Goal: Transaction & Acquisition: Obtain resource

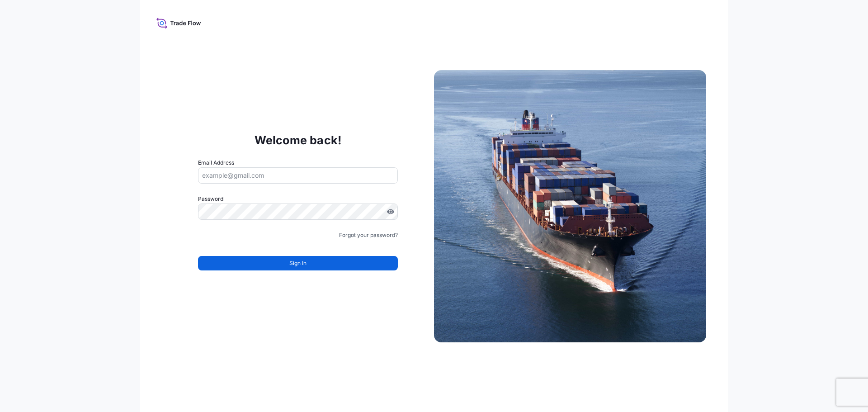
type input "[PERSON_NAME][EMAIL_ADDRESS][DOMAIN_NAME]"
click at [765, 198] on div "Welcome back! Email Address [PERSON_NAME][EMAIL_ADDRESS][DOMAIN_NAME] Password …" at bounding box center [434, 206] width 868 height 412
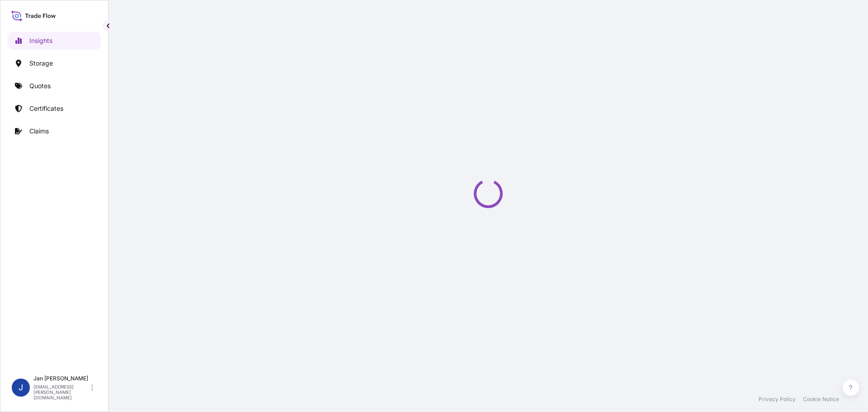
select select "2025"
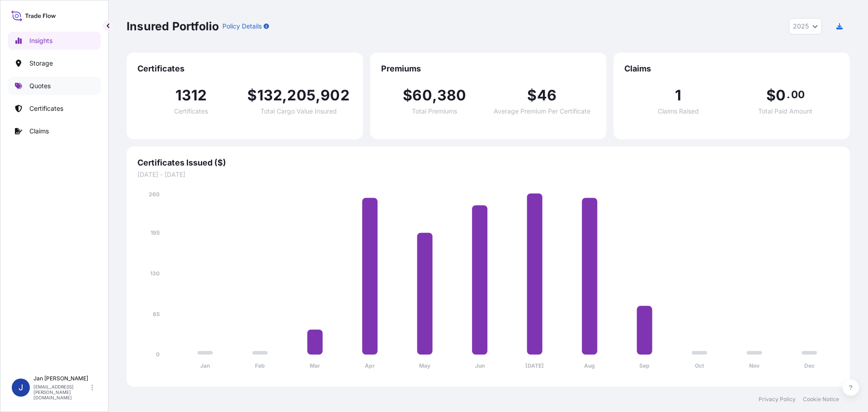
click at [58, 77] on link "Quotes" at bounding box center [54, 86] width 93 height 18
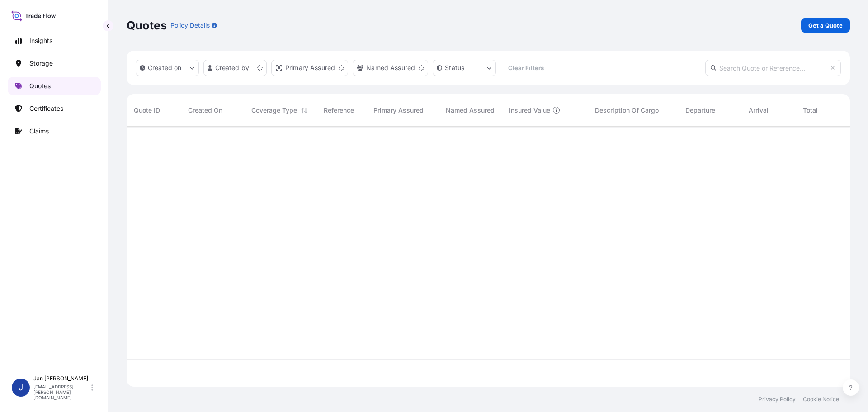
scroll to position [258, 716]
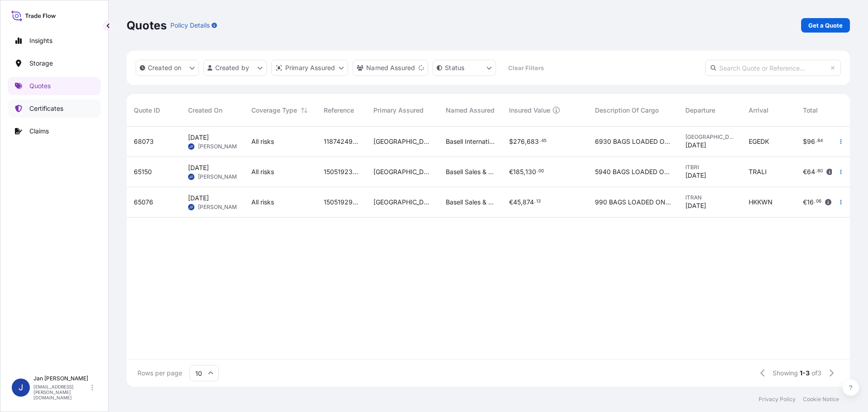
click at [73, 103] on link "Certificates" at bounding box center [54, 108] width 93 height 18
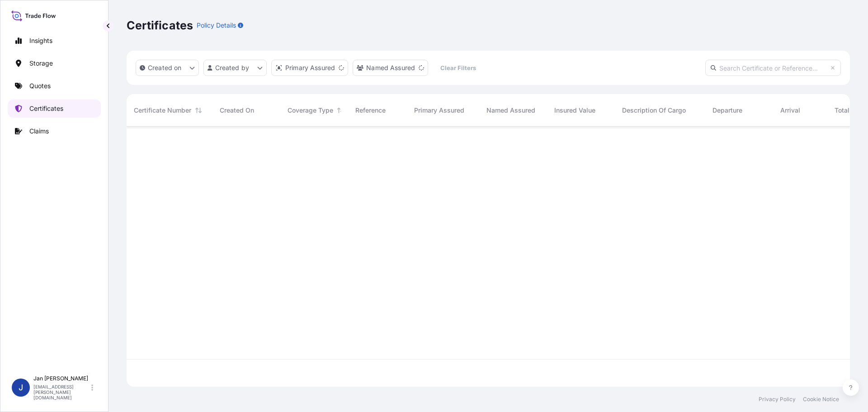
scroll to position [258, 716]
click at [48, 87] on p "Quotes" at bounding box center [39, 85] width 21 height 9
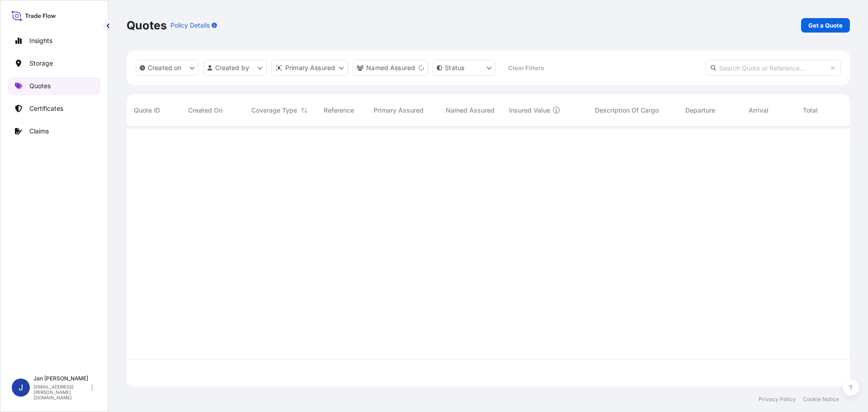
scroll to position [258, 716]
click at [139, 75] on button "Created on" at bounding box center [167, 68] width 63 height 16
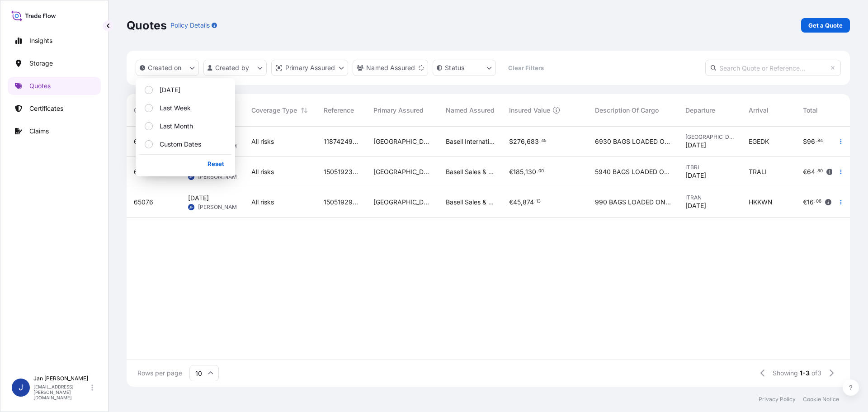
click at [516, 37] on div "Quotes Policy Details Get a Quote" at bounding box center [488, 25] width 723 height 51
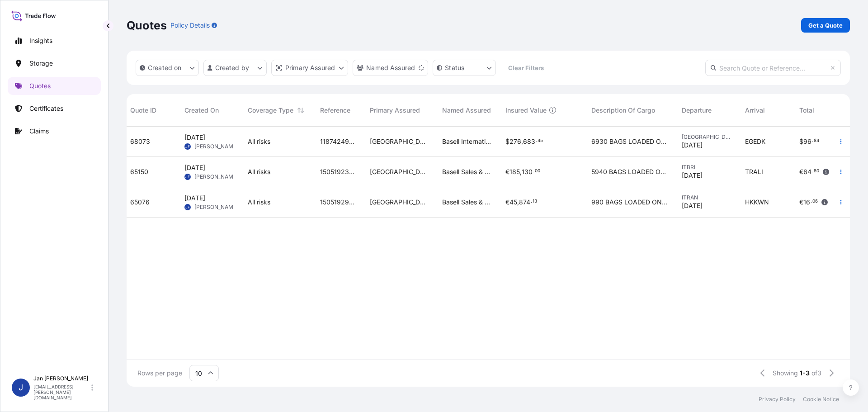
scroll to position [0, 0]
click at [38, 110] on p "Certificates" at bounding box center [46, 108] width 34 height 9
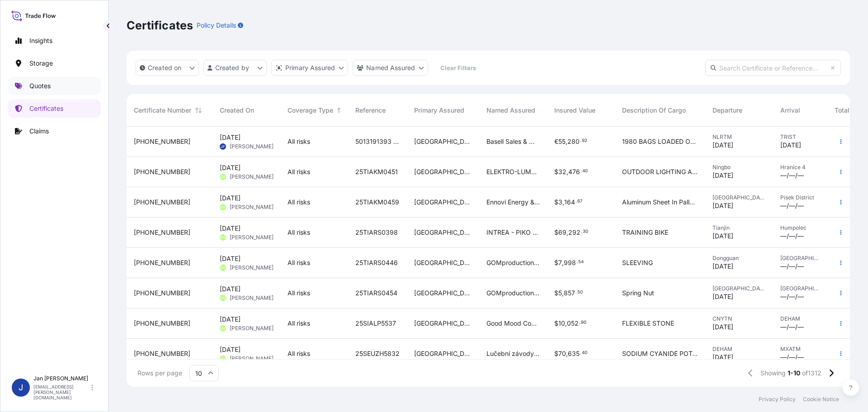
click at [51, 80] on link "Quotes" at bounding box center [54, 86] width 93 height 18
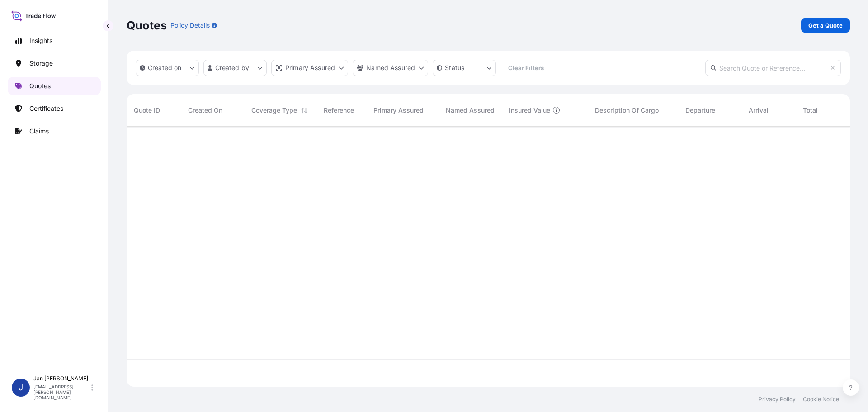
scroll to position [258, 716]
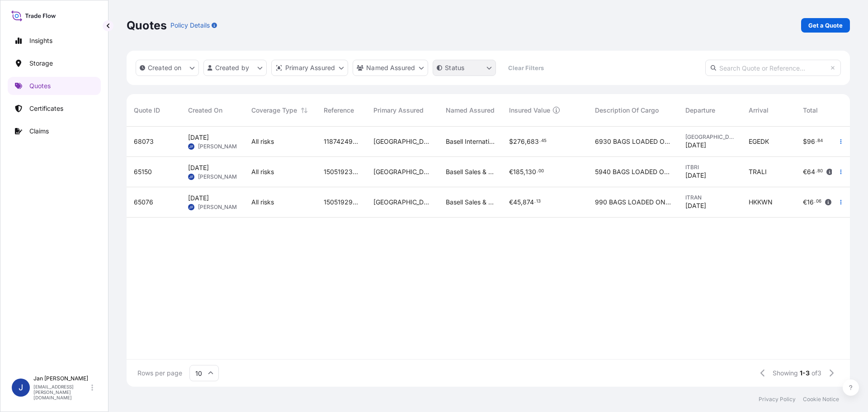
click at [459, 72] on html "Insights Storage Quotes Certificates Claims J [PERSON_NAME] [EMAIL_ADDRESS][PER…" at bounding box center [434, 206] width 868 height 412
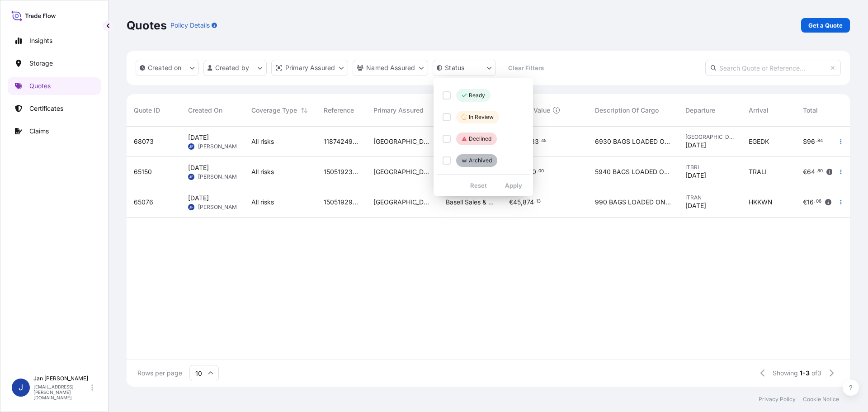
click at [751, 21] on html "Insights Storage Quotes Certificates Claims J [PERSON_NAME] [EMAIL_ADDRESS][PER…" at bounding box center [434, 206] width 868 height 412
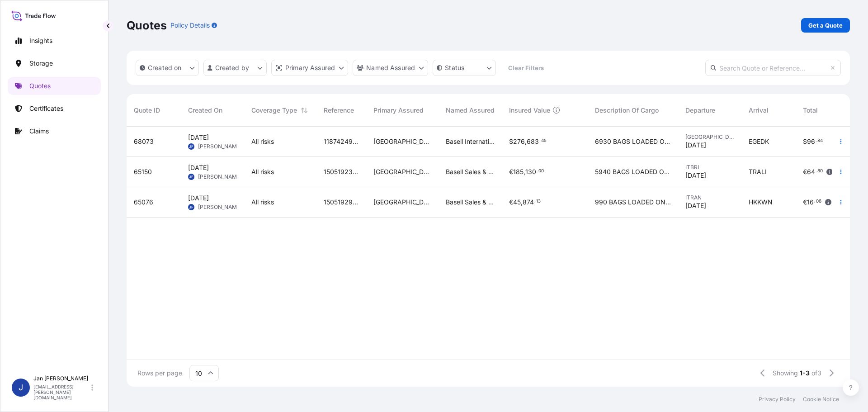
click at [765, 68] on input "text" at bounding box center [773, 68] width 136 height 16
paste input "1187432944"
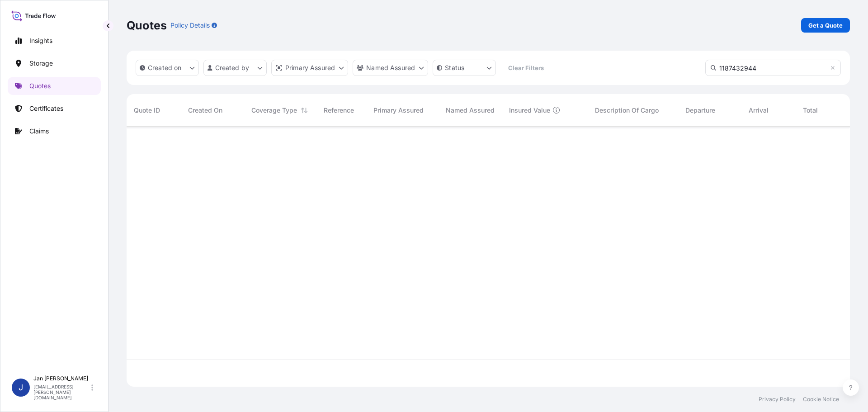
type input "1187432944"
click at [804, 28] on link "Get a Quote" at bounding box center [825, 25] width 49 height 14
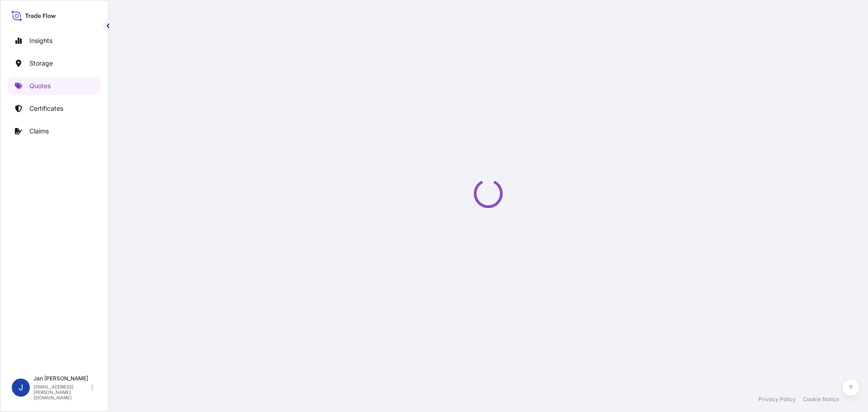
select select "Water"
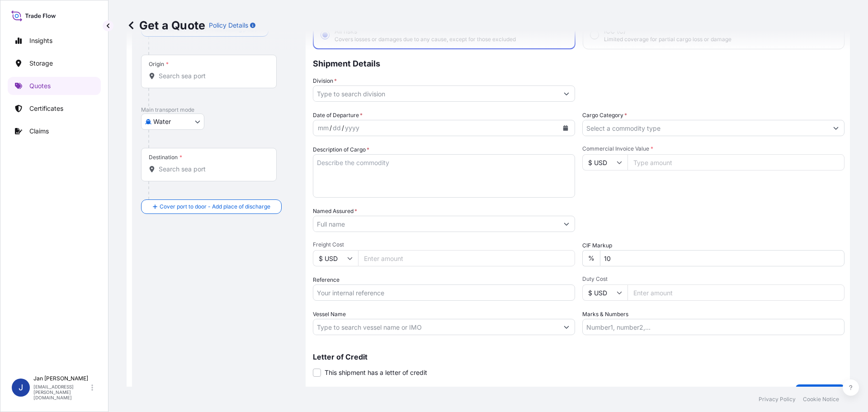
scroll to position [84, 0]
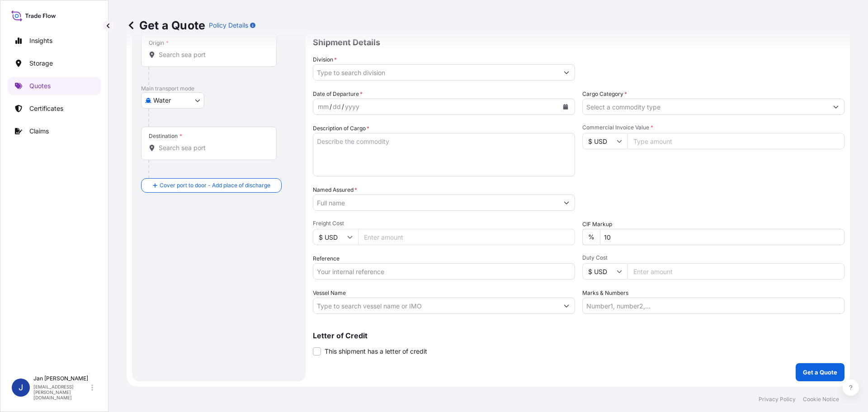
click at [378, 271] on input "Reference" at bounding box center [444, 271] width 262 height 16
paste input "1187432944"
click at [696, 238] on input "10" at bounding box center [722, 237] width 244 height 16
drag, startPoint x: 394, startPoint y: 260, endPoint x: 402, endPoint y: 270, distance: 12.6
click at [401, 268] on div "Reference 1187432944" at bounding box center [444, 266] width 262 height 25
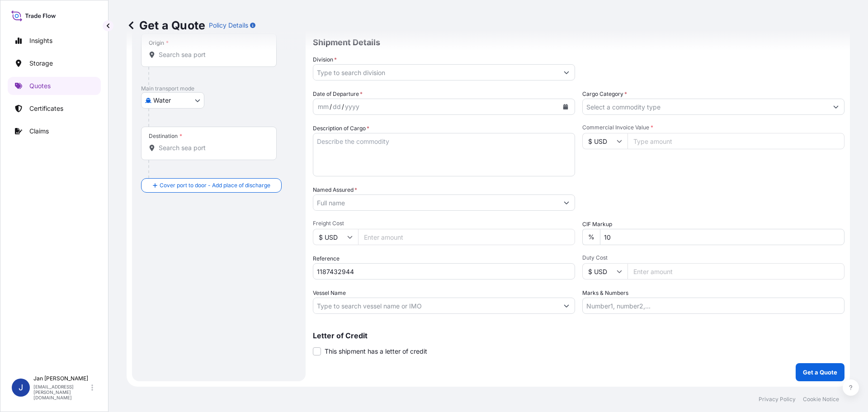
click at [403, 270] on input "1187432944" at bounding box center [444, 271] width 262 height 16
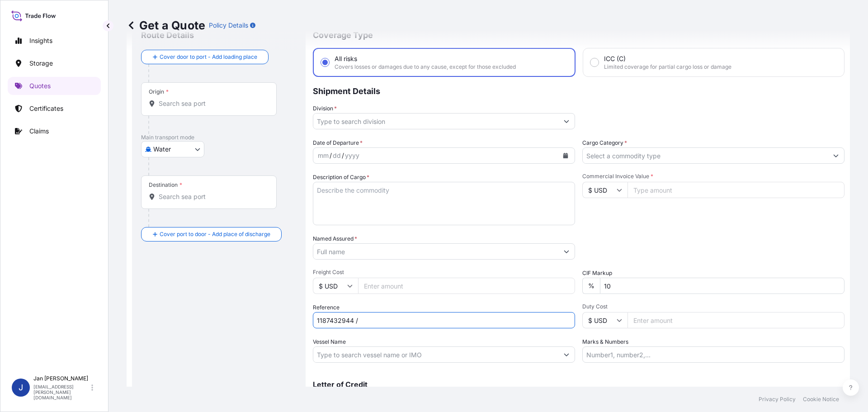
scroll to position [0, 0]
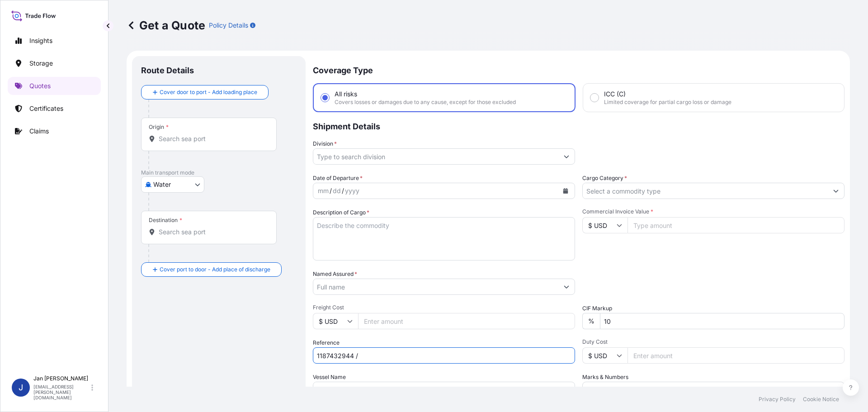
type input "1187432944 /"
click at [148, 133] on div "Origin *" at bounding box center [209, 133] width 136 height 33
click at [159, 134] on input "Origin *" at bounding box center [212, 138] width 107 height 9
click at [233, 136] on input "Origin * Please select an origin" at bounding box center [212, 138] width 107 height 9
paste input "MARSEILLES, [GEOGRAPHIC_DATA]"
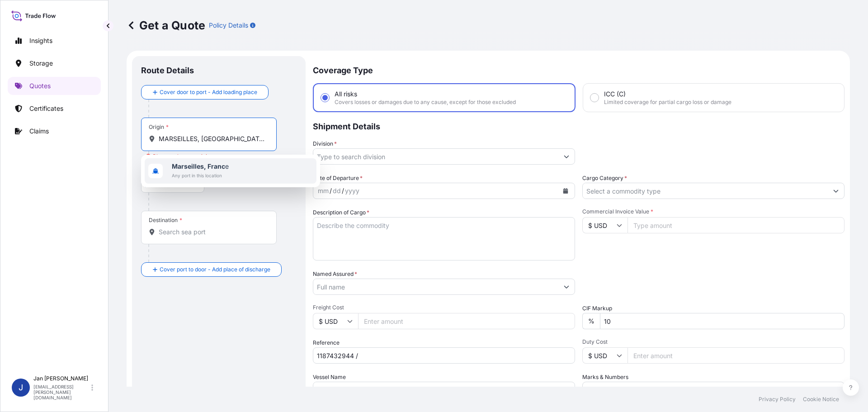
click at [231, 160] on div "[GEOGRAPHIC_DATA], [GEOGRAPHIC_DATA] e Any port in this location" at bounding box center [231, 170] width 172 height 25
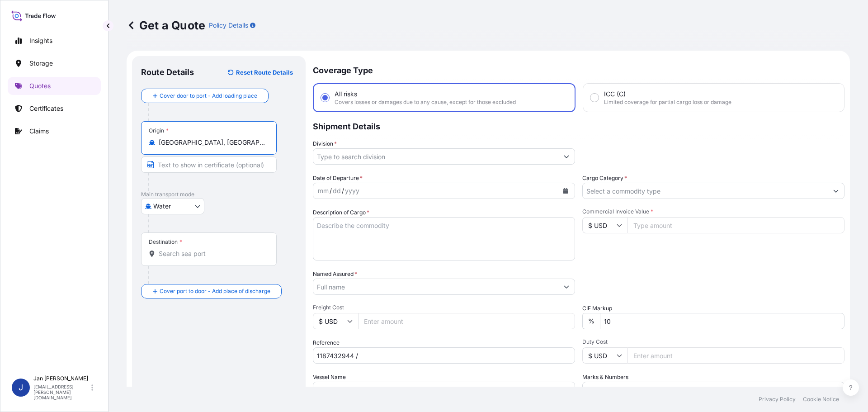
type input "[GEOGRAPHIC_DATA], [GEOGRAPHIC_DATA]"
click at [253, 207] on div "Water Air Water Inland" at bounding box center [220, 206] width 159 height 16
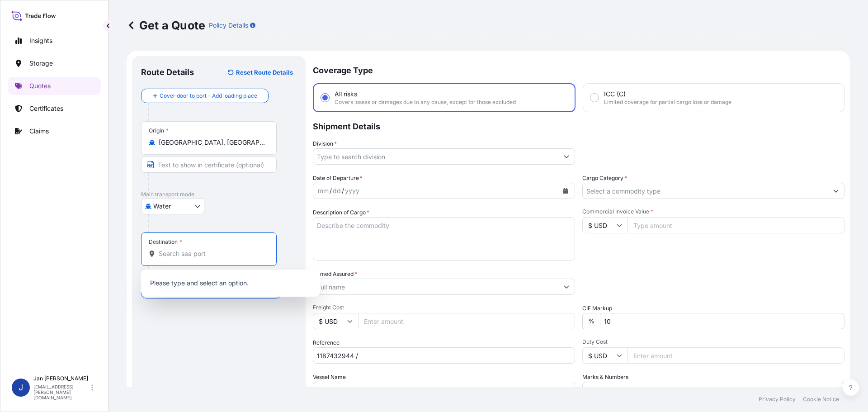
paste input "[GEOGRAPHIC_DATA], [GEOGRAPHIC_DATA]"
click at [191, 254] on input "Destination *" at bounding box center [212, 253] width 107 height 9
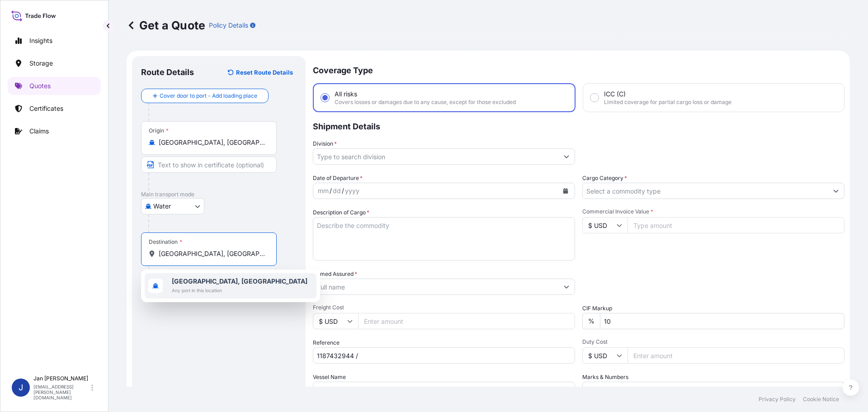
click at [193, 278] on b "[GEOGRAPHIC_DATA], [GEOGRAPHIC_DATA]" at bounding box center [240, 281] width 136 height 8
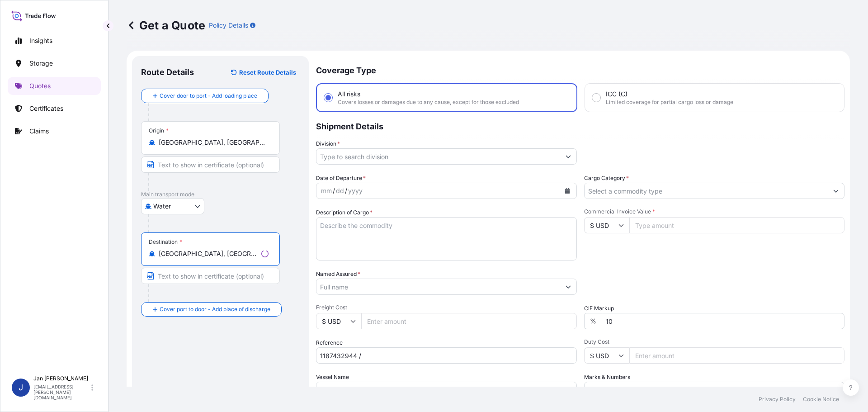
type input "[GEOGRAPHIC_DATA], [GEOGRAPHIC_DATA]"
click at [408, 149] on input "Division *" at bounding box center [438, 156] width 244 height 16
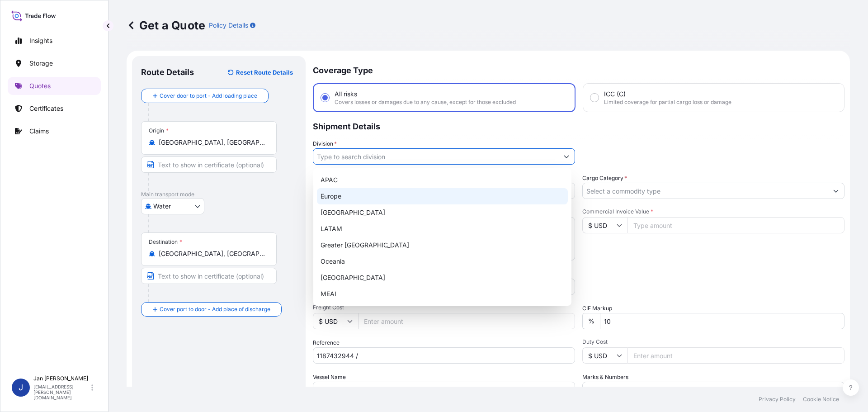
click at [396, 189] on div "Europe" at bounding box center [442, 196] width 251 height 16
type input "Europe"
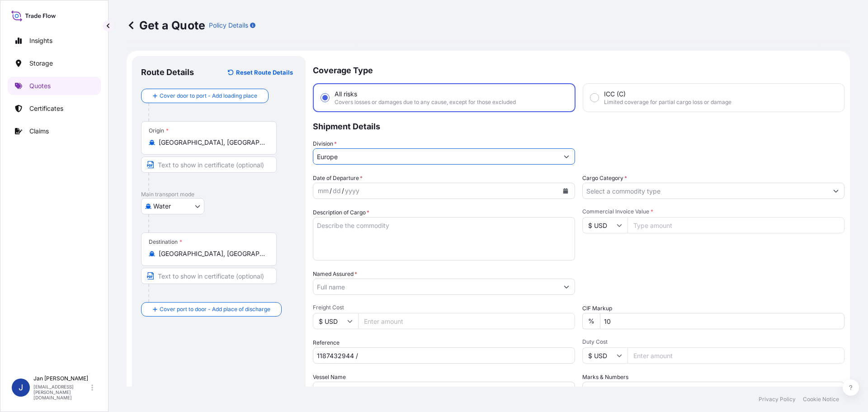
click at [673, 188] on input "Cargo Category *" at bounding box center [704, 191] width 245 height 16
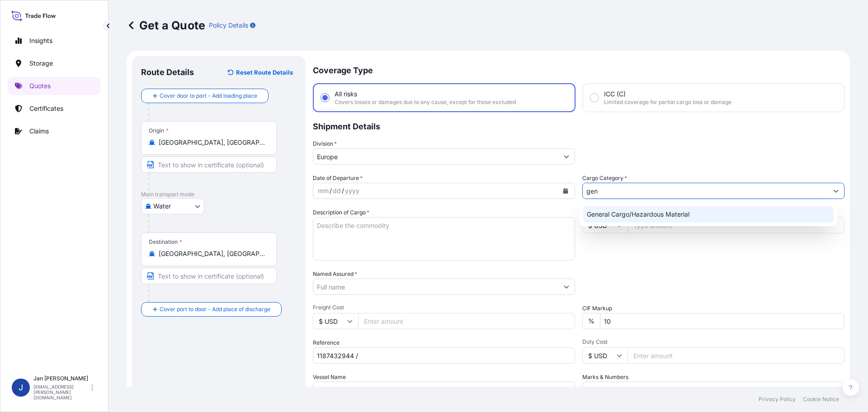
click at [621, 208] on div "General Cargo/Hazardous Material" at bounding box center [708, 214] width 251 height 16
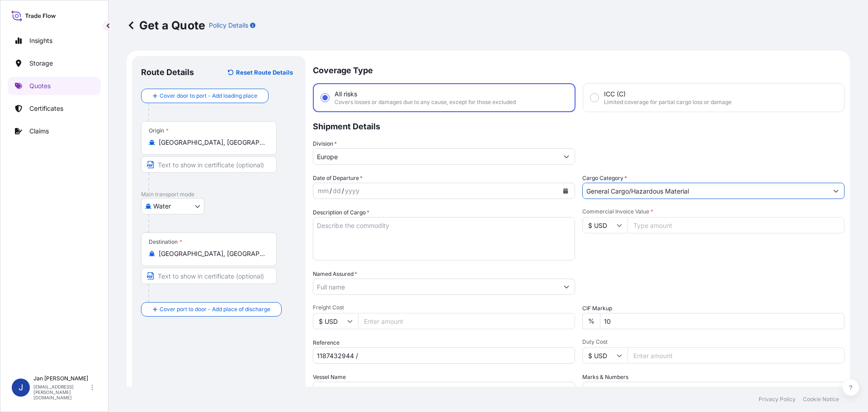
type input "General Cargo/Hazardous Material"
click at [723, 272] on div "Packing Category Type to search a container mode Please select a primary mode o…" at bounding box center [713, 281] width 262 height 25
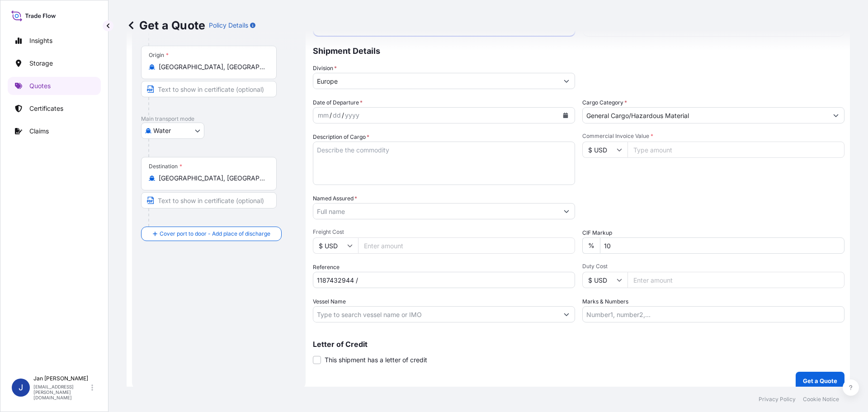
click at [348, 322] on div at bounding box center [444, 314] width 262 height 16
click at [348, 315] on input "Vessel Name" at bounding box center [435, 314] width 245 height 16
paste input "[PERSON_NAME]"
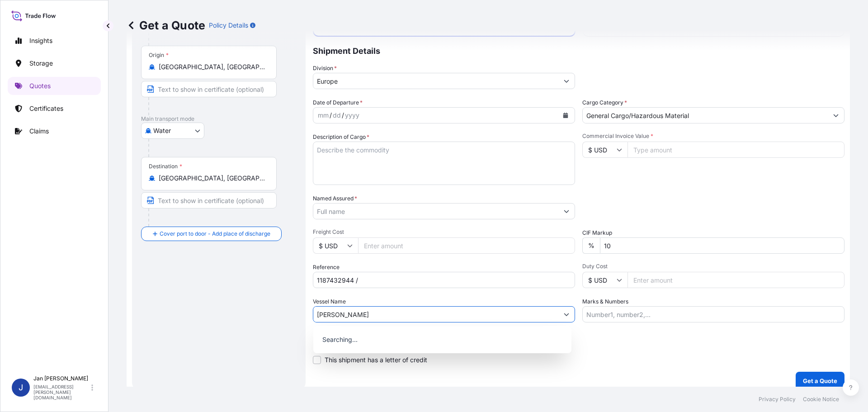
type input "[PERSON_NAME]"
click at [373, 298] on div "Vessel Name [PERSON_NAME]" at bounding box center [444, 309] width 262 height 25
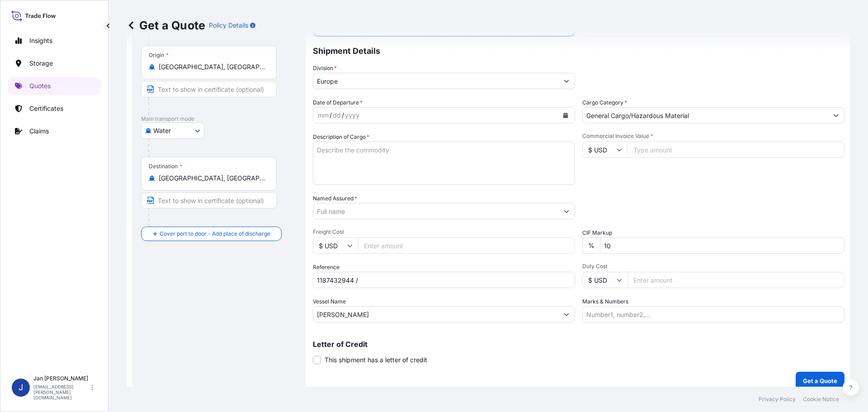
click at [422, 218] on input "Named Assured *" at bounding box center [435, 211] width 245 height 16
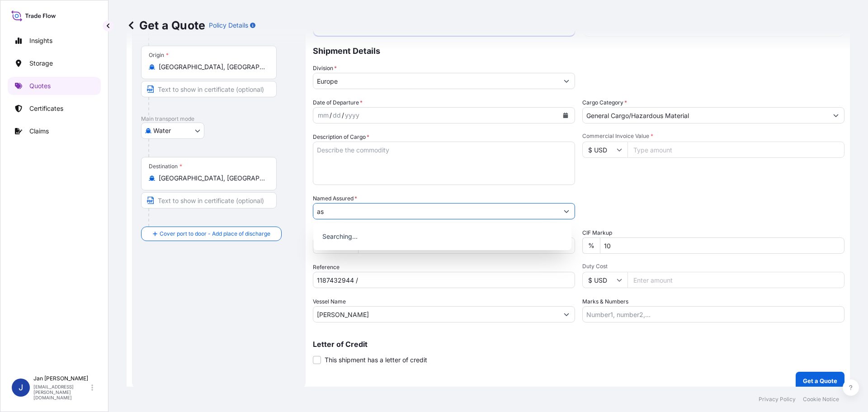
type input "a"
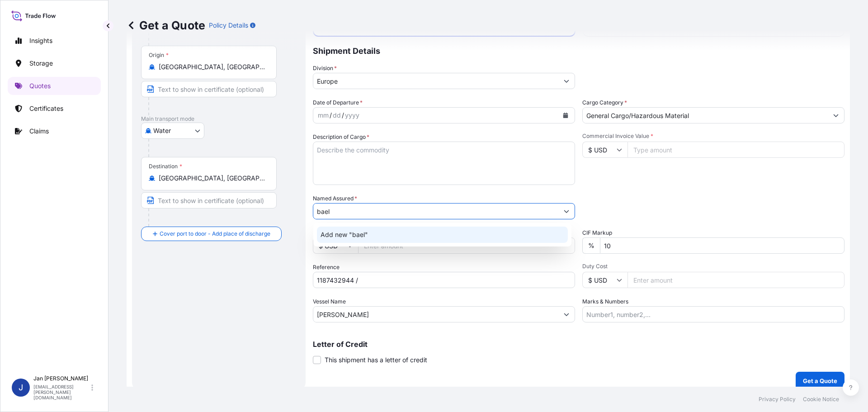
click at [438, 239] on div "Add new "bael"" at bounding box center [442, 234] width 251 height 16
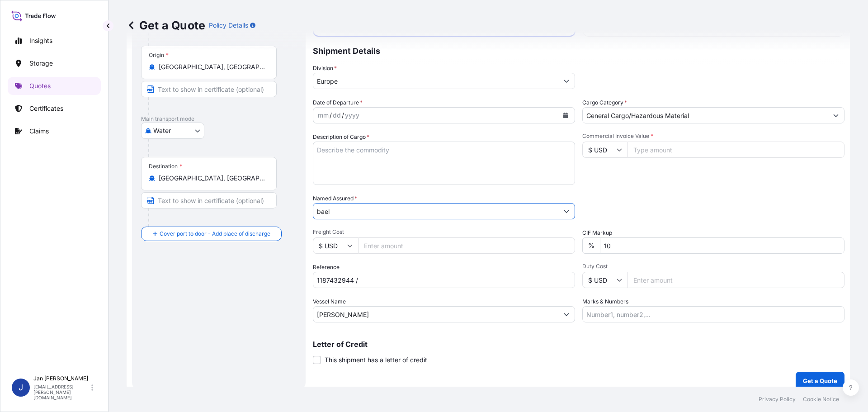
click at [427, 210] on input "bael" at bounding box center [435, 211] width 245 height 16
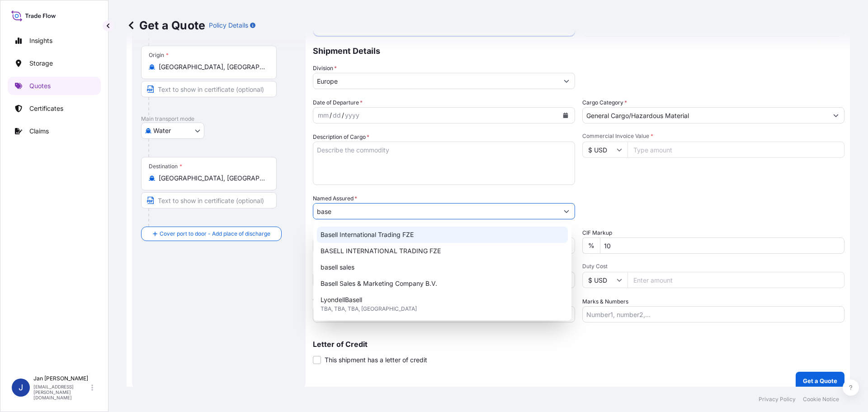
click at [407, 238] on span "Basell International Trading FZE" at bounding box center [366, 234] width 93 height 9
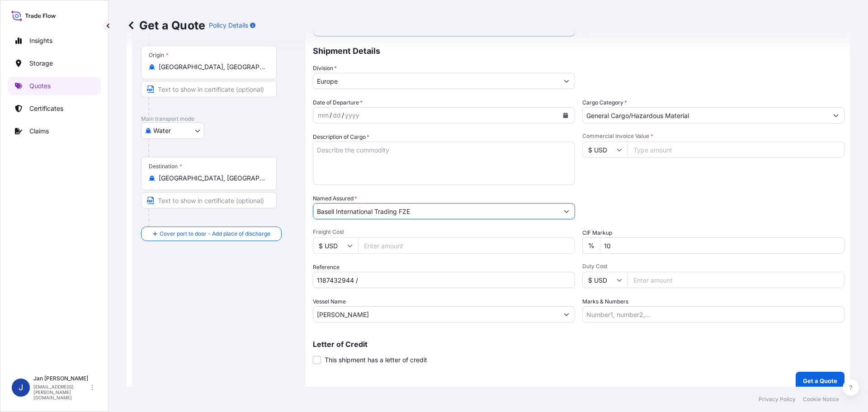
type input "Basell International Trading FZE"
click at [597, 203] on div "Packing Category Type to search a container mode Please select a primary mode o…" at bounding box center [713, 206] width 262 height 25
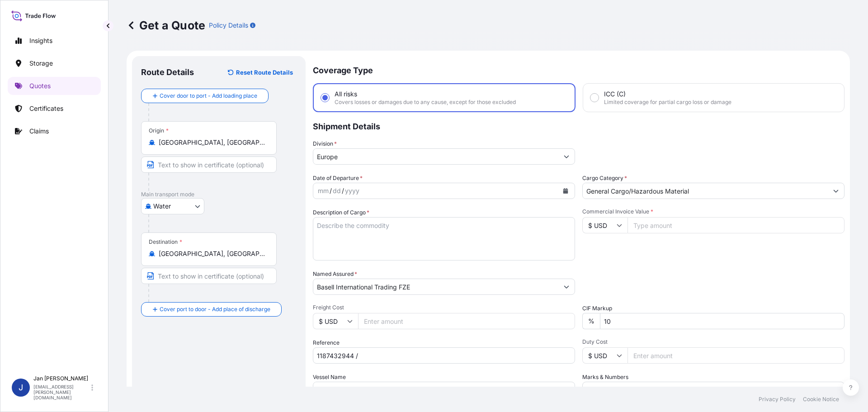
click at [552, 191] on div "mm / dd / yyyy" at bounding box center [435, 191] width 245 height 16
click at [563, 191] on icon "Calendar" at bounding box center [565, 190] width 5 height 5
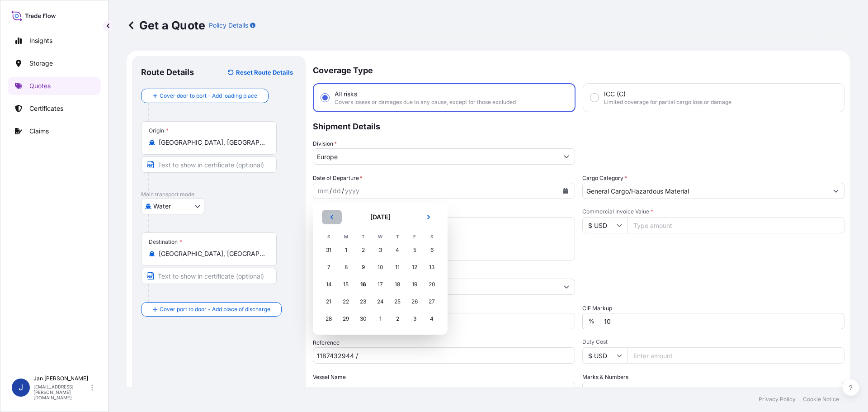
click at [327, 220] on button "Previous" at bounding box center [332, 217] width 20 height 14
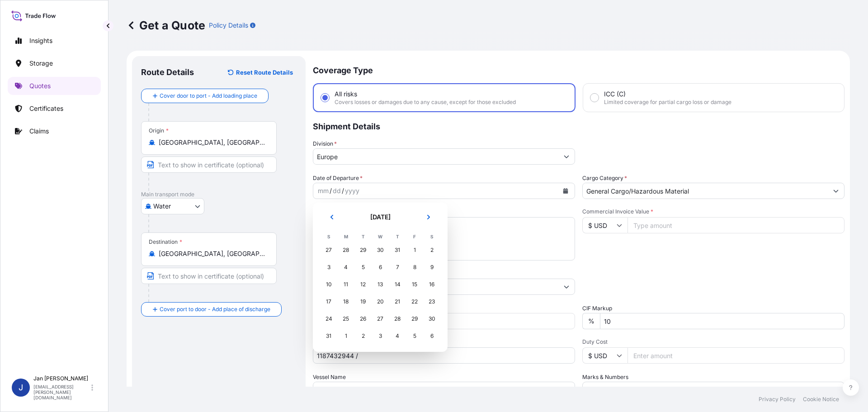
click at [345, 247] on div "28" at bounding box center [346, 250] width 16 height 16
click at [345, 248] on div "28" at bounding box center [346, 250] width 16 height 16
click at [345, 249] on div "28" at bounding box center [346, 250] width 16 height 16
click at [343, 251] on div "28" at bounding box center [346, 250] width 16 height 16
click at [343, 250] on div "28" at bounding box center [346, 250] width 16 height 16
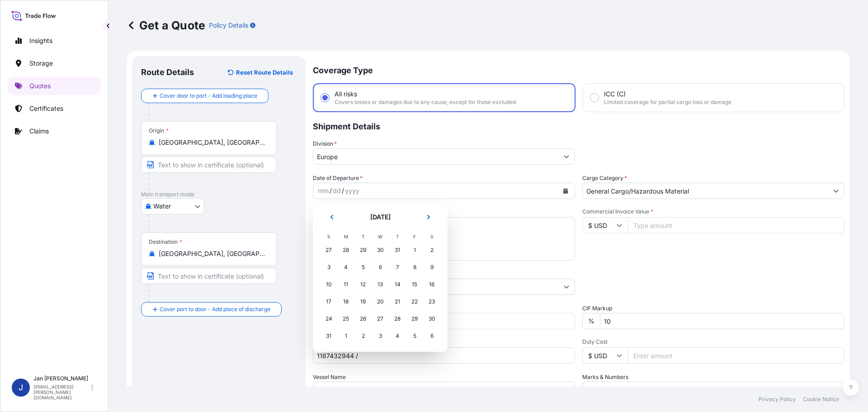
click at [343, 249] on div "28" at bounding box center [346, 250] width 16 height 16
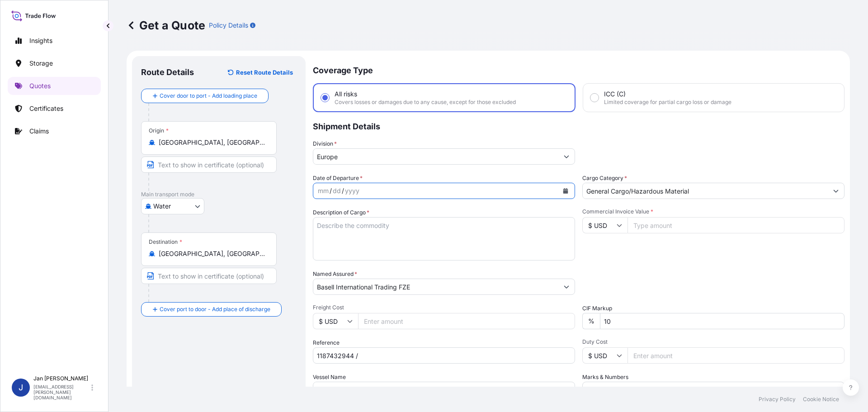
click at [318, 193] on div "mm" at bounding box center [323, 190] width 13 height 11
click at [315, 186] on div "8 / dd / yyyy" at bounding box center [435, 191] width 245 height 16
click at [329, 192] on div "dd" at bounding box center [330, 190] width 10 height 11
click at [368, 201] on div "Date of Departure * [DATE] Cargo Category * General Cargo/Hazardous Material De…" at bounding box center [578, 286] width 531 height 224
click at [788, 241] on div "Commercial Invoice Value * $ USD" at bounding box center [713, 234] width 262 height 52
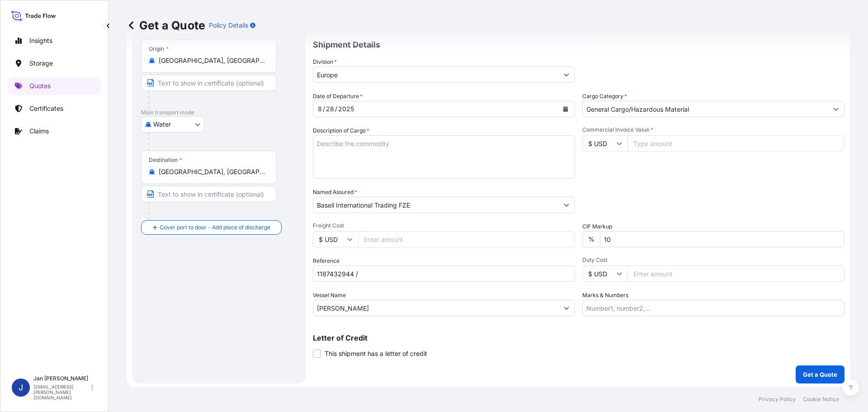
scroll to position [84, 0]
click at [660, 137] on input "Commercial Invoice Value *" at bounding box center [735, 141] width 217 height 16
type input "81814.11"
click at [713, 195] on div "Packing Category Type to search a container mode Please select a primary mode o…" at bounding box center [713, 197] width 262 height 25
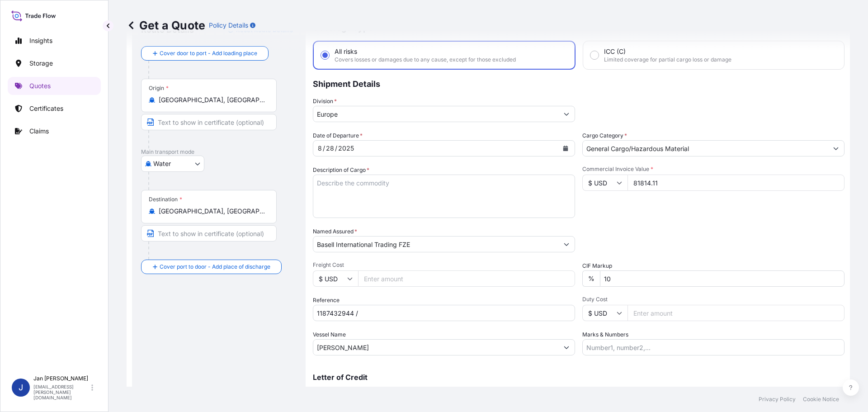
scroll to position [75, 0]
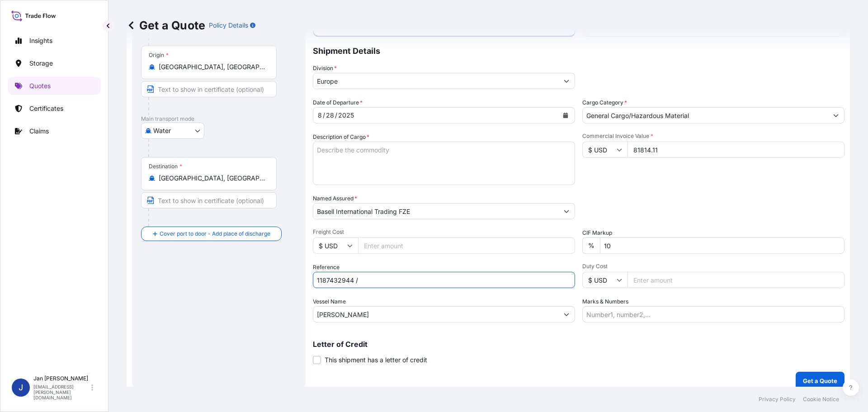
click at [401, 283] on input "1187432944 /" at bounding box center [444, 280] width 262 height 16
paste input "5013194803 / 5013207429 / 304257086"
type input "1187432944 / 5013194803 / 5013207429 / 304257086"
click at [681, 225] on div "Date of Departure * [DATE] Cargo Category * General Cargo/Hazardous Material De…" at bounding box center [578, 210] width 531 height 224
click at [374, 155] on textarea "Description of Cargo *" at bounding box center [444, 162] width 262 height 43
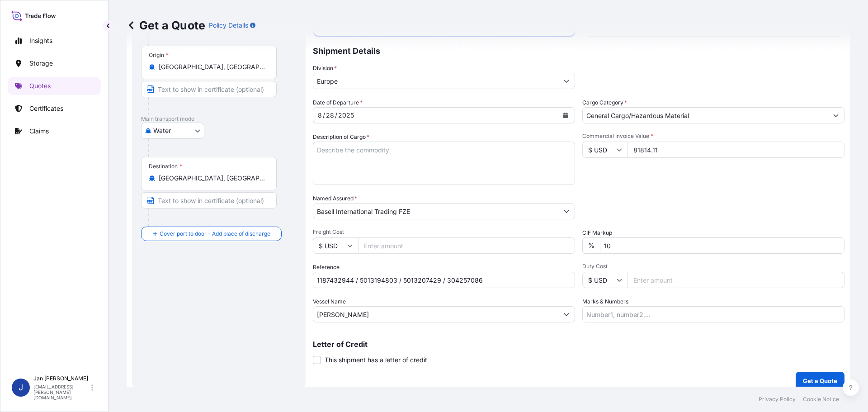
paste textarea "POLYETHYLENE 2970 BAGS LOADED ONTO 54 PALLETS LOADED INTO 3 40' HIGH CUBE CONTA…"
type textarea "POLYETHYLENE 2970 BAGS LOADED ONTO 54 PALLETS LOADED INTO 3 40' HIGH CUBE CONTA…"
click at [816, 383] on p "Get a Quote" at bounding box center [820, 380] width 34 height 9
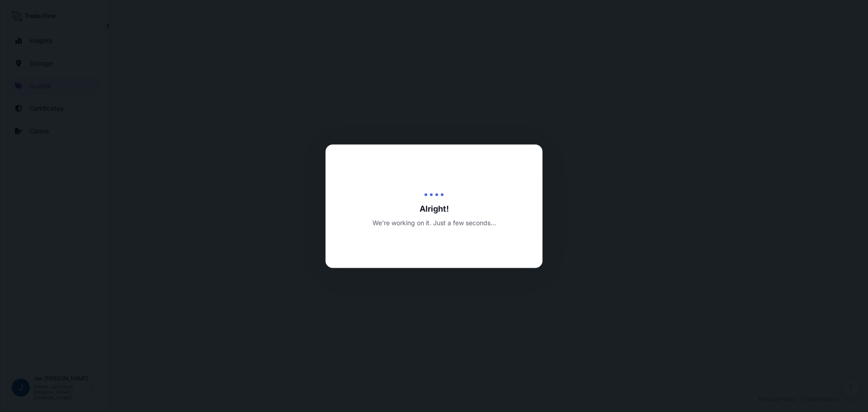
select select "Water"
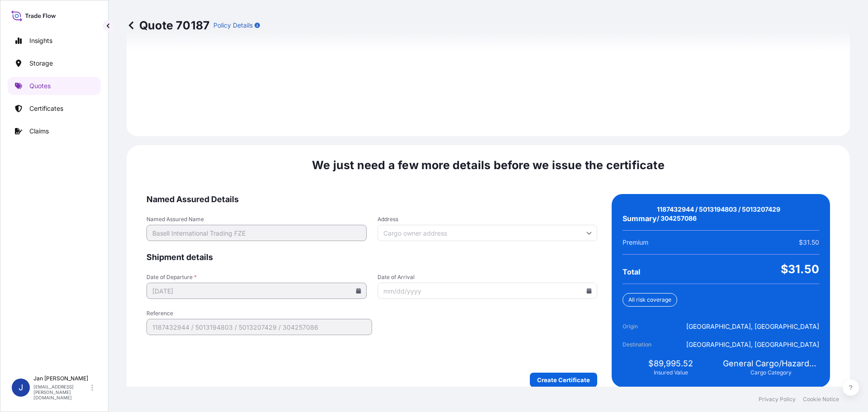
scroll to position [1283, 0]
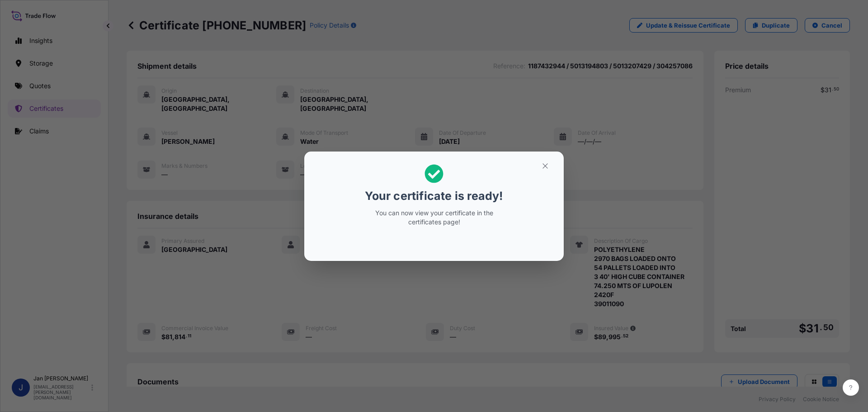
click at [532, 171] on h2 "Your certificate is ready! You can now view your certificate in the certificate…" at bounding box center [433, 195] width 245 height 73
click at [546, 169] on icon "button" at bounding box center [545, 166] width 8 height 8
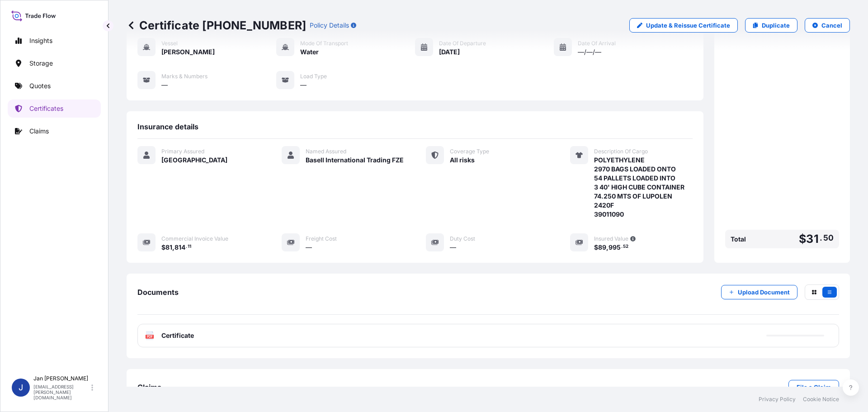
scroll to position [108, 0]
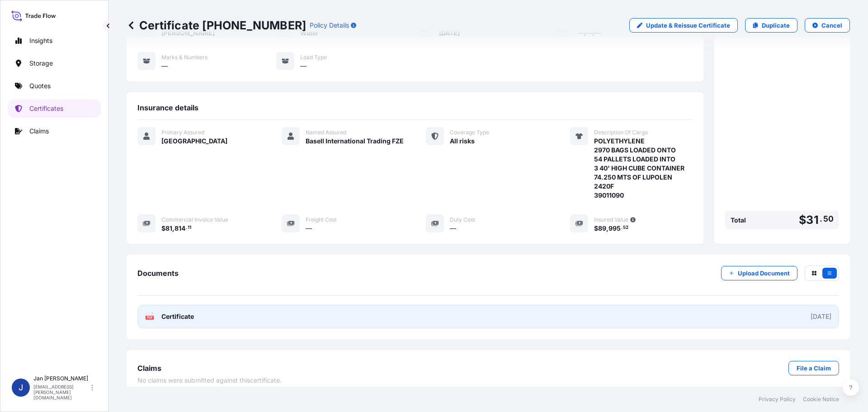
click at [173, 312] on link "PDF Certificate [DATE]" at bounding box center [487, 316] width 701 height 23
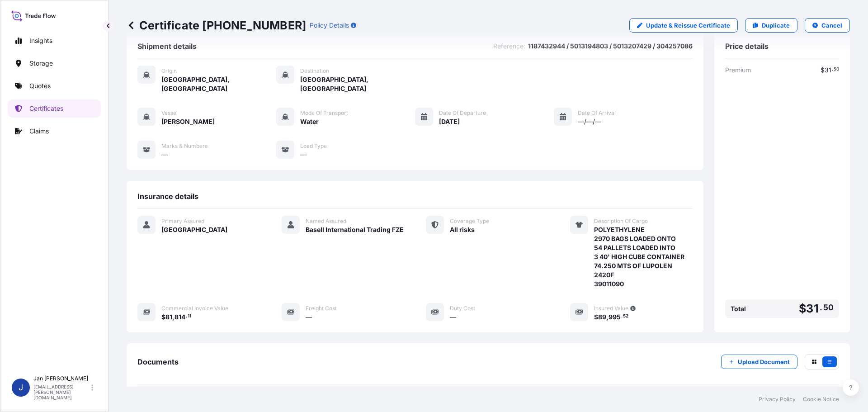
scroll to position [0, 0]
